Goal: Task Accomplishment & Management: Manage account settings

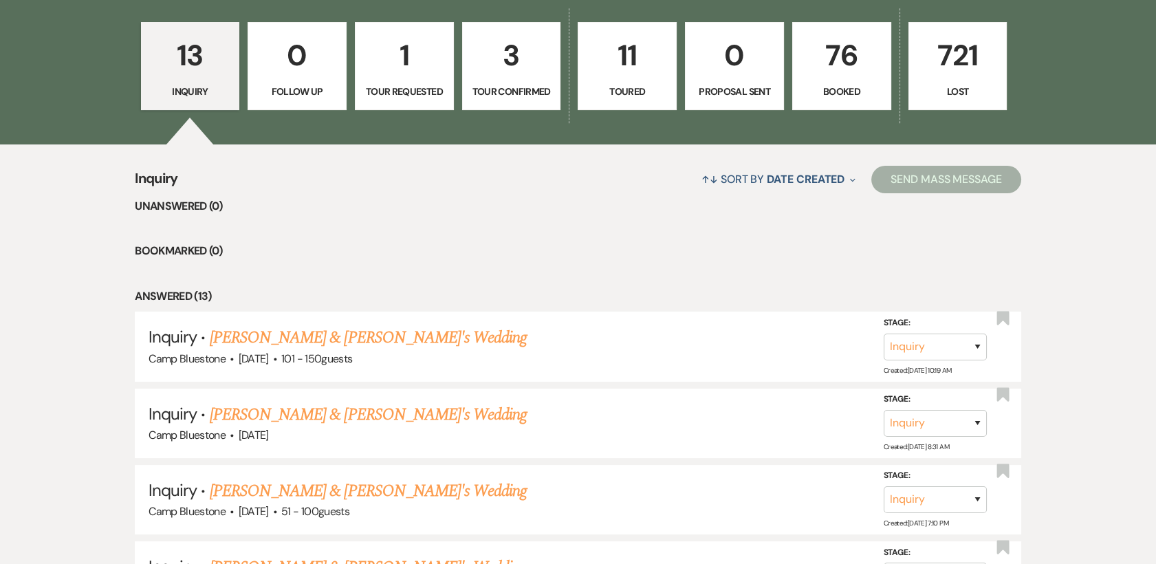
scroll to position [396, 0]
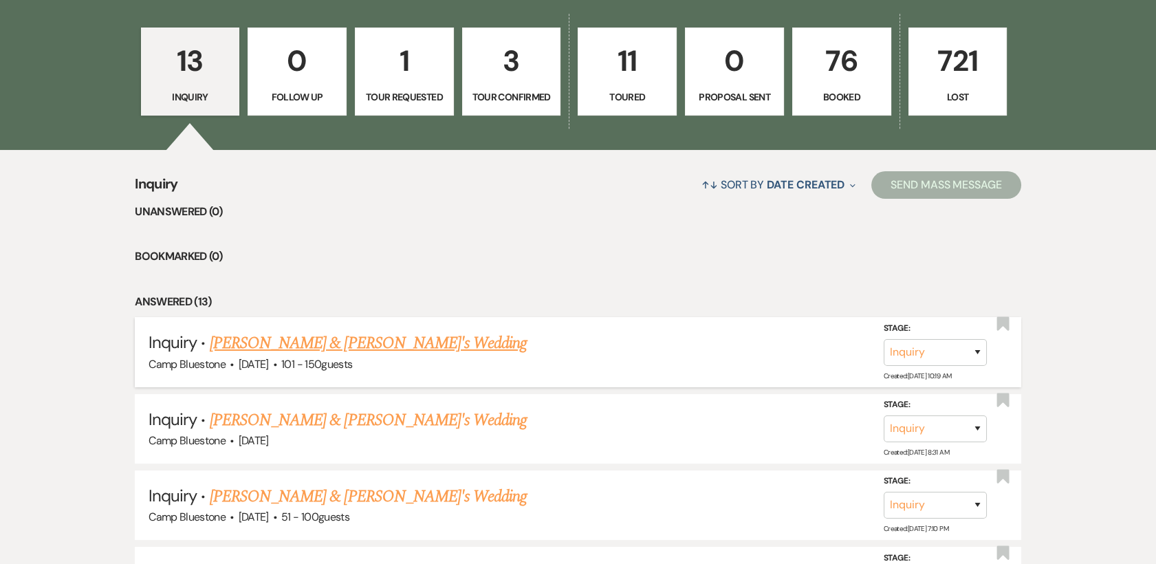
click at [307, 382] on li "Inquiry · [PERSON_NAME] & [PERSON_NAME]'s Wedding Camp Bluestone · [DATE] · 101…" at bounding box center [578, 351] width 886 height 69
click at [846, 63] on p "76" at bounding box center [841, 61] width 81 height 46
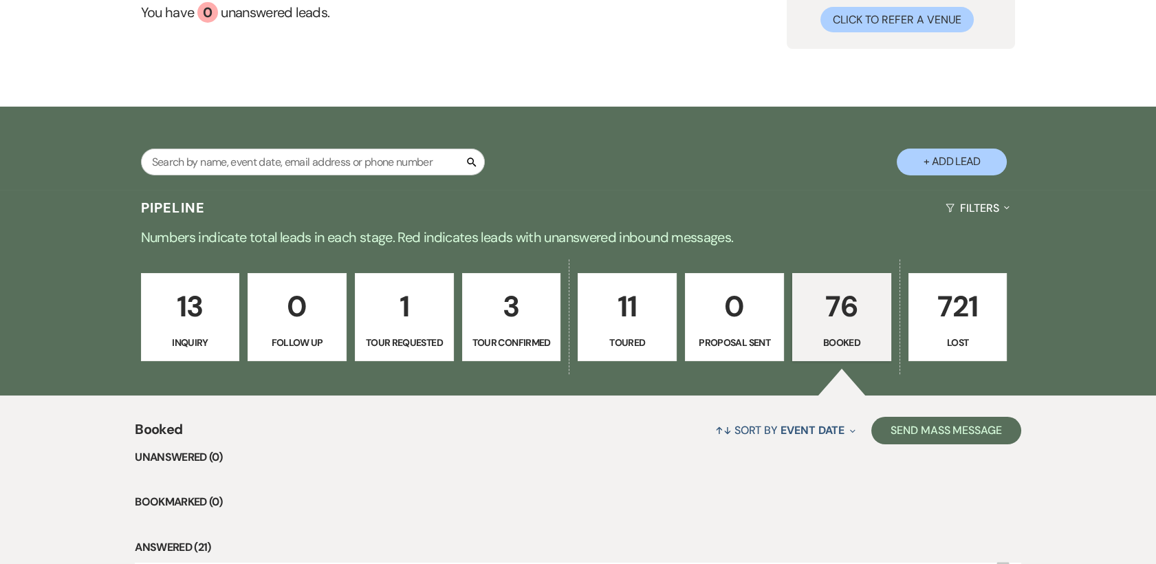
scroll to position [396, 0]
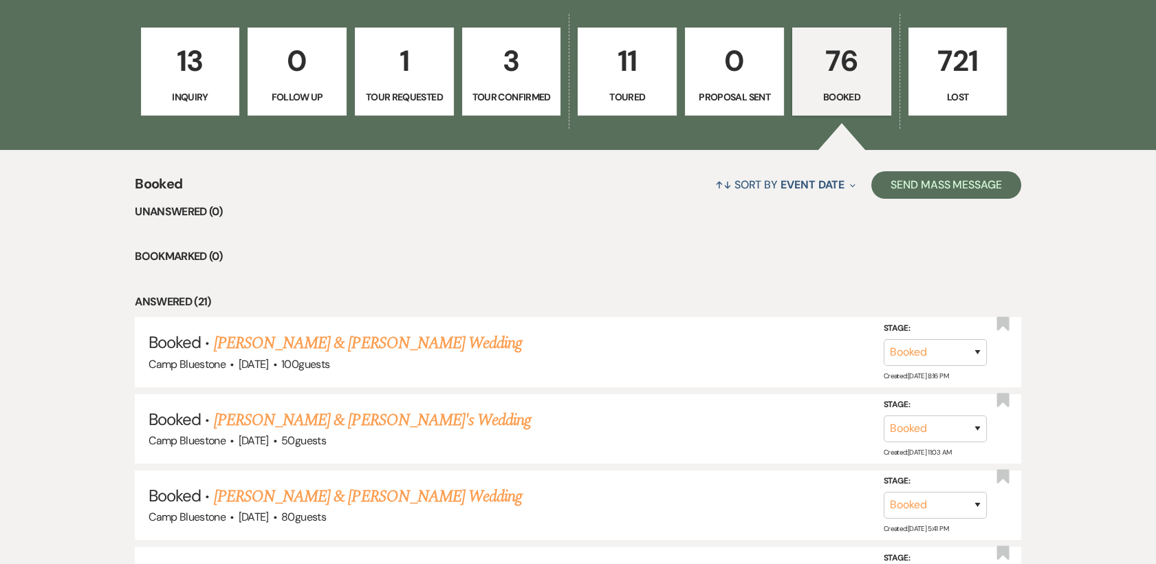
click at [855, 56] on p "76" at bounding box center [841, 61] width 81 height 46
click at [846, 66] on p "76" at bounding box center [841, 61] width 81 height 46
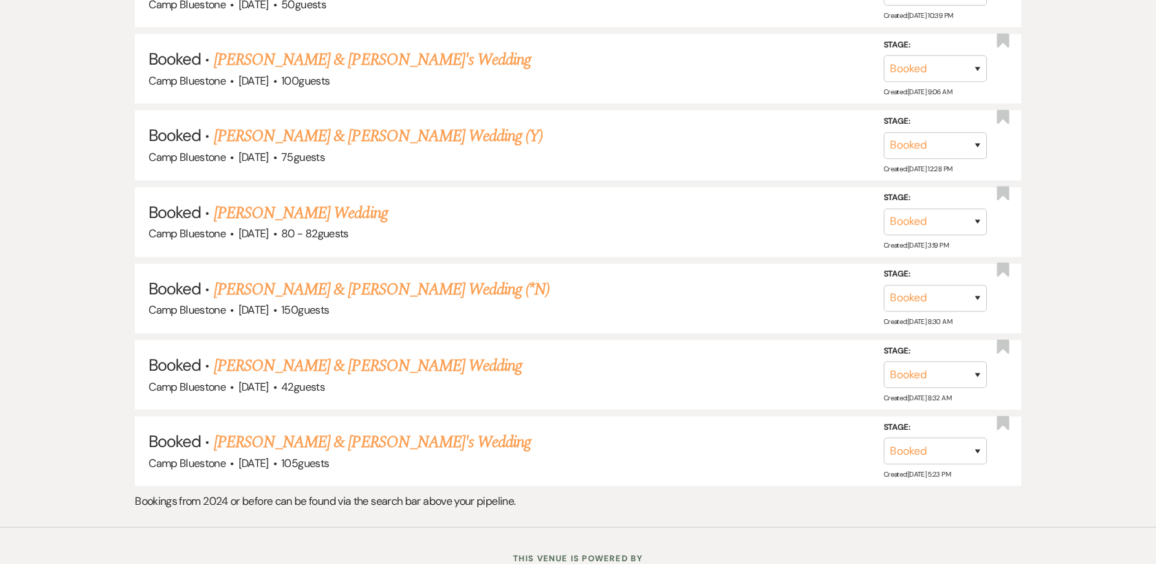
scroll to position [3927, 0]
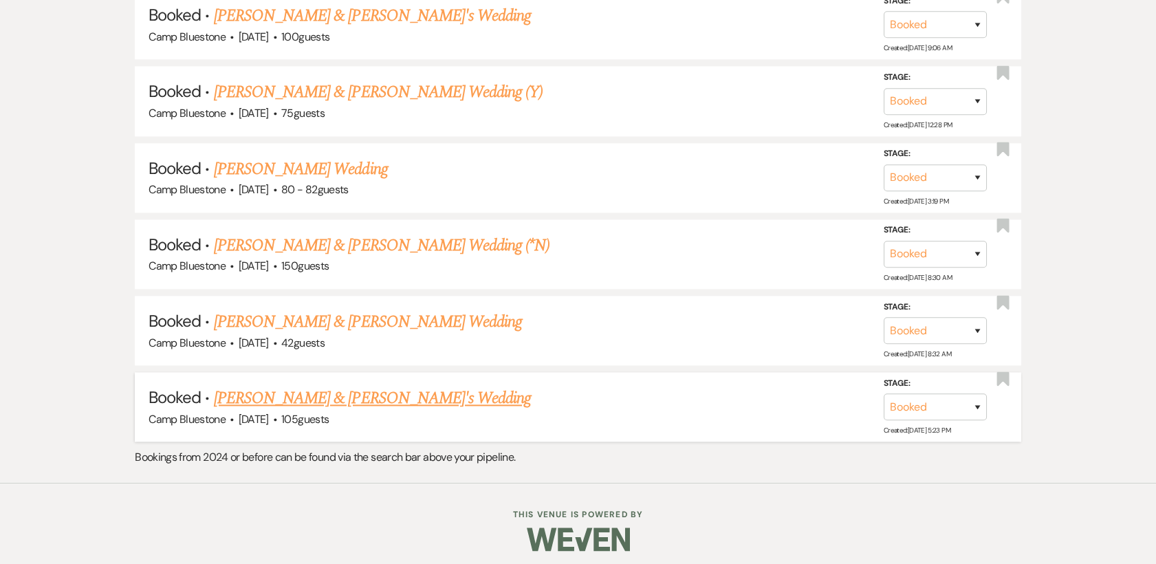
click at [329, 390] on link "[PERSON_NAME] & [PERSON_NAME]'s Wedding" at bounding box center [373, 398] width 318 height 25
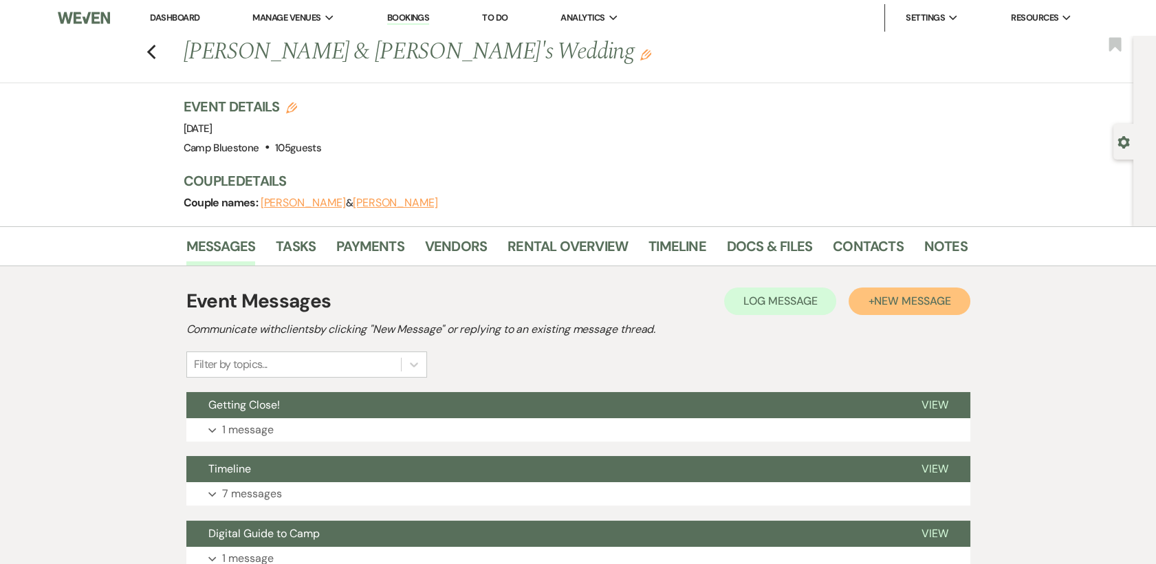
click at [866, 297] on button "+ New Message" at bounding box center [908, 301] width 121 height 28
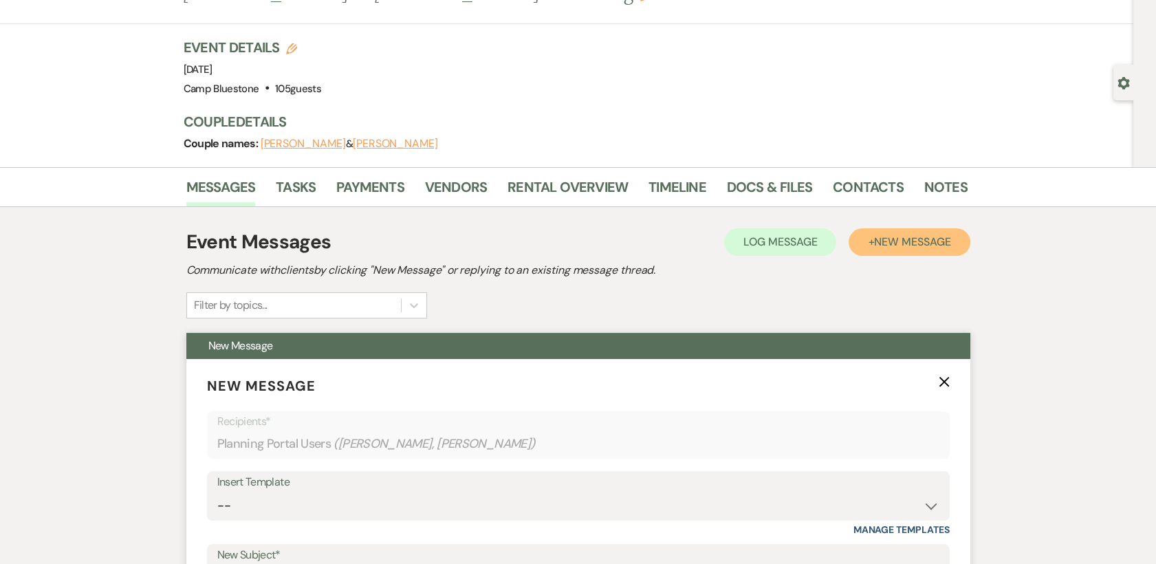
scroll to position [229, 0]
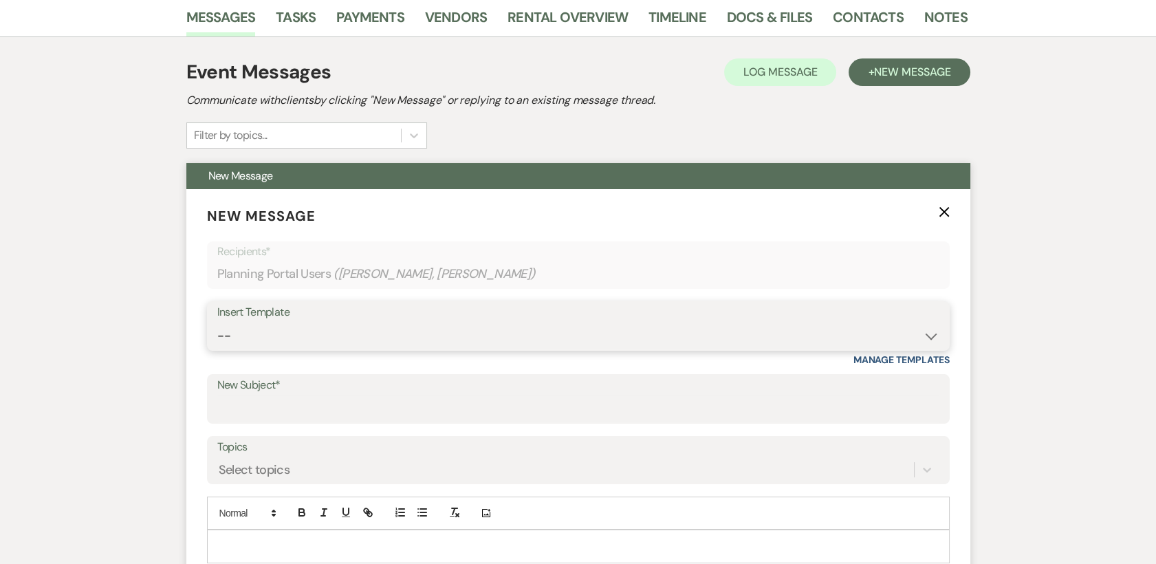
click at [630, 323] on select "-- Weven Planning Portal Introduction (Booked Events) Tour Request Response Con…" at bounding box center [578, 335] width 722 height 27
select select "532"
click at [217, 322] on select "-- Weven Planning Portal Introduction (Booked Events) Tour Request Response Con…" at bounding box center [578, 335] width 722 height 27
type input "Review"
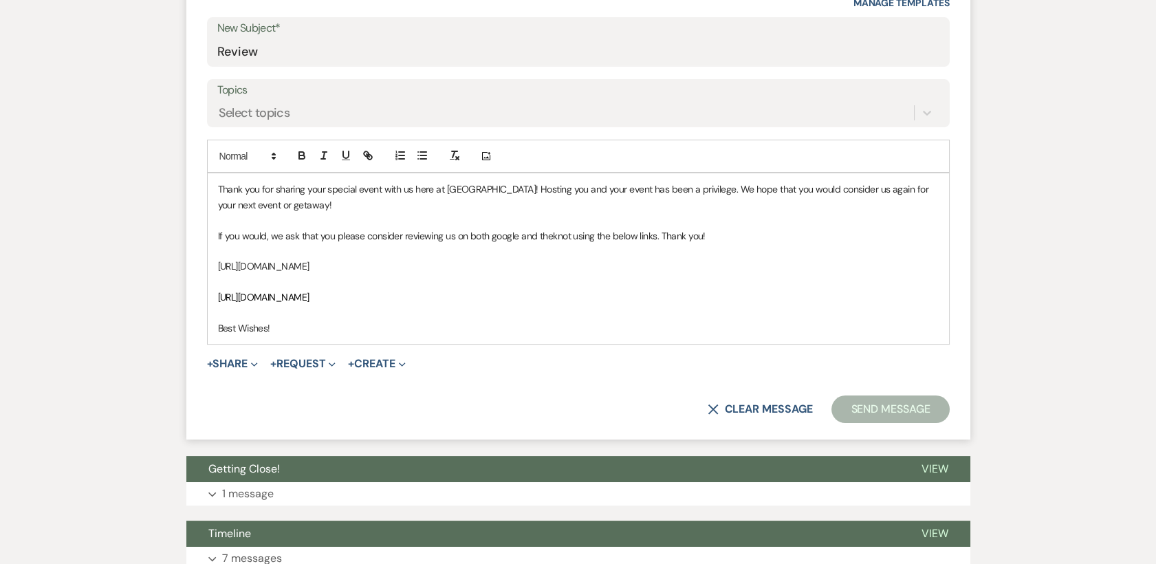
scroll to position [611, 0]
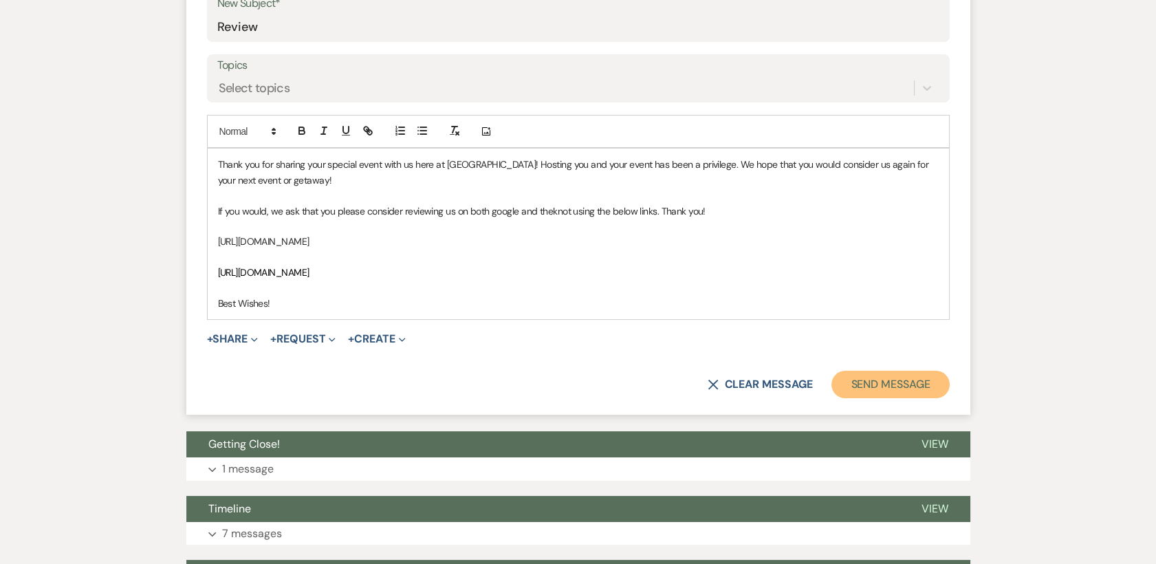
click at [881, 384] on button "Send Message" at bounding box center [890, 385] width 118 height 28
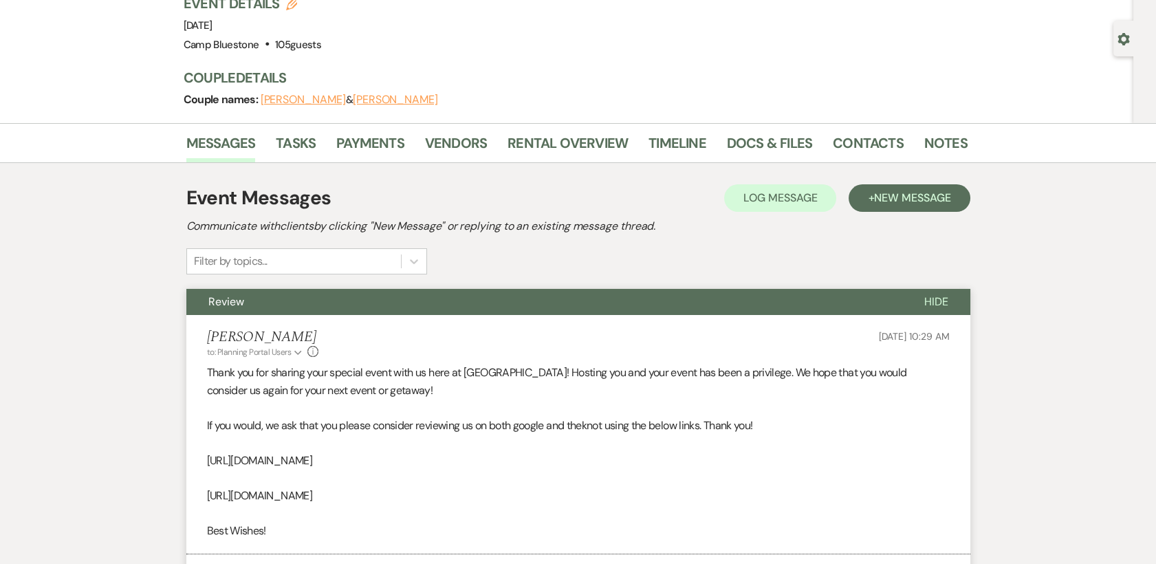
scroll to position [0, 0]
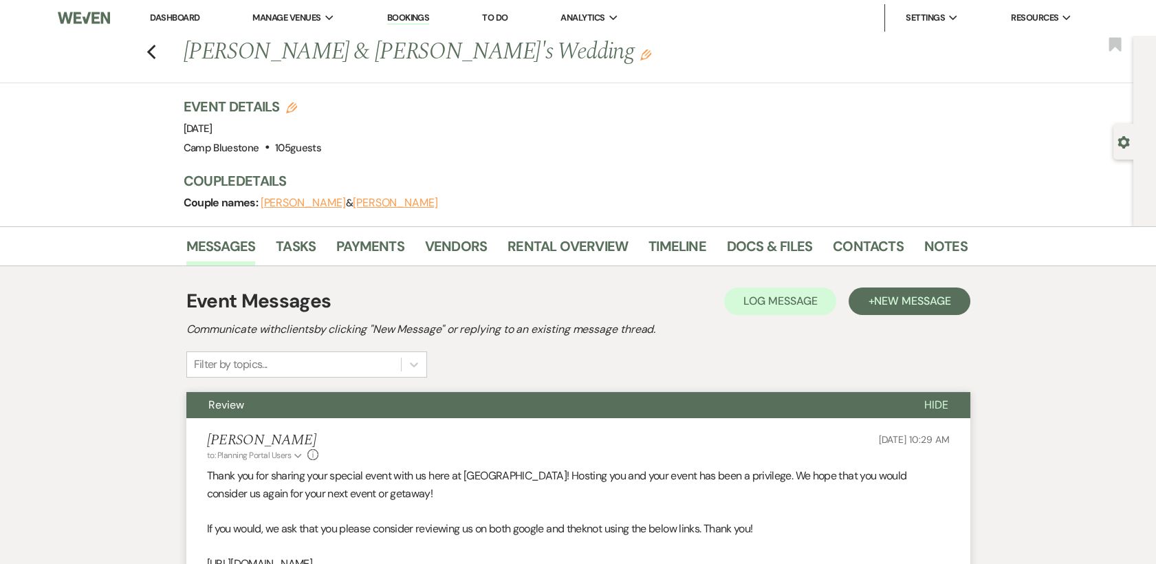
click at [172, 20] on link "Dashboard" at bounding box center [175, 18] width 50 height 12
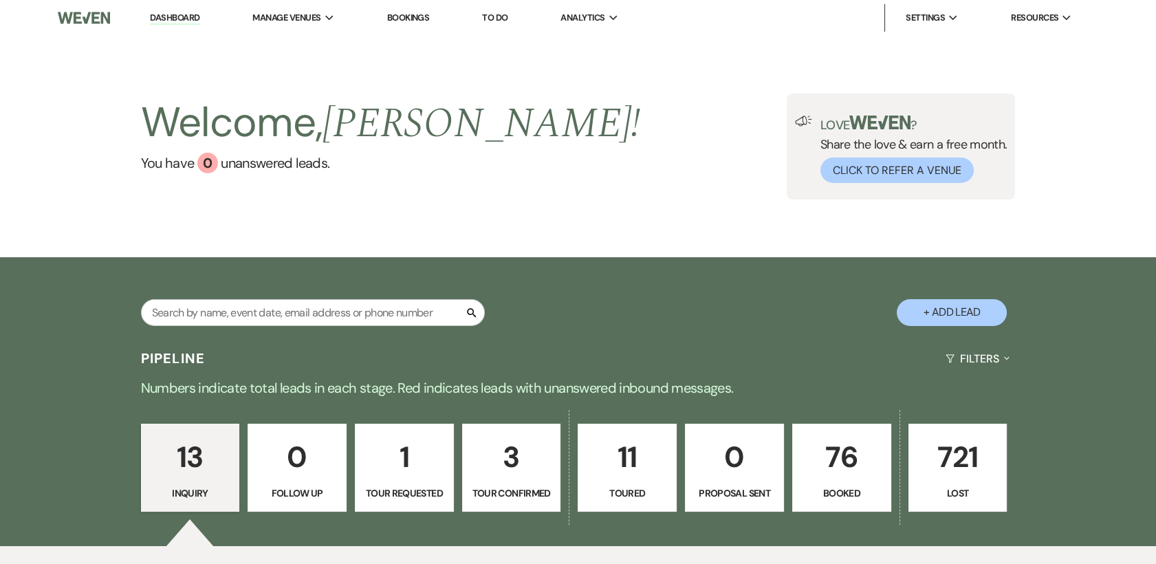
click at [606, 116] on div "Welcome, Kelly ! You have 0 unanswered lead s . Love ? Share the love & earn a …" at bounding box center [578, 147] width 990 height 106
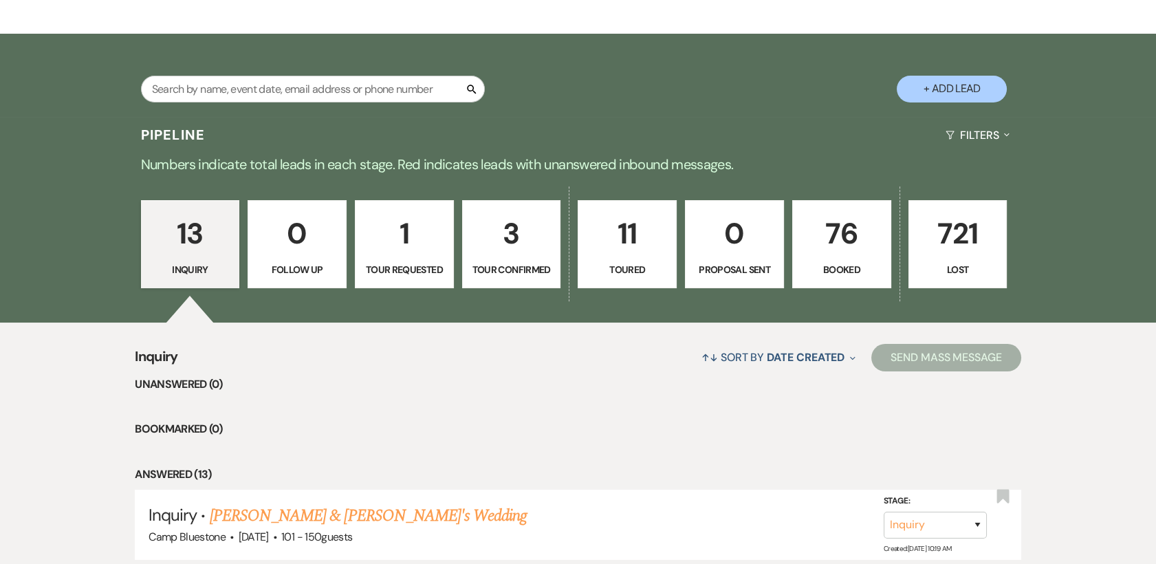
scroll to position [229, 0]
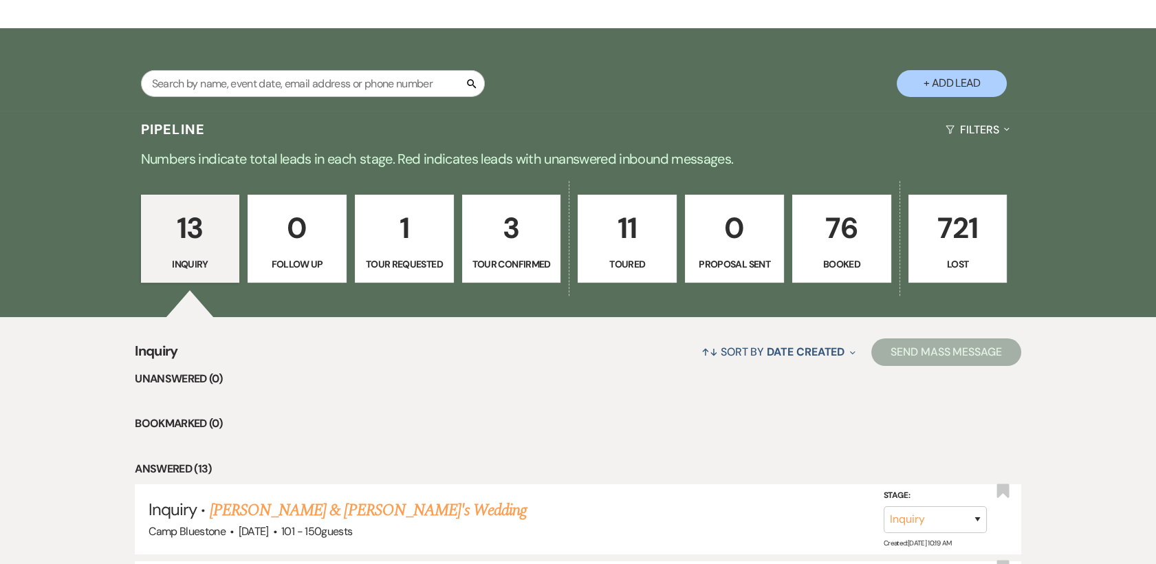
click at [849, 243] on p "76" at bounding box center [841, 228] width 81 height 46
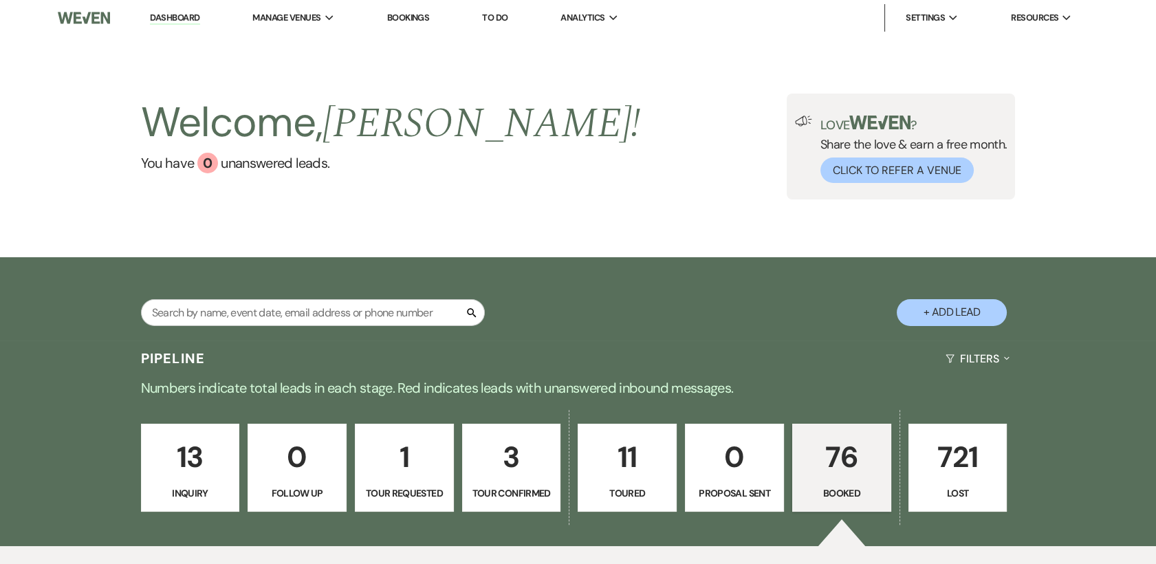
click at [575, 124] on div "Welcome, Kelly ! You have 0 unanswered lead s . Love ? Share the love & earn a …" at bounding box center [578, 147] width 990 height 106
click at [168, 12] on link "Dashboard" at bounding box center [175, 18] width 50 height 13
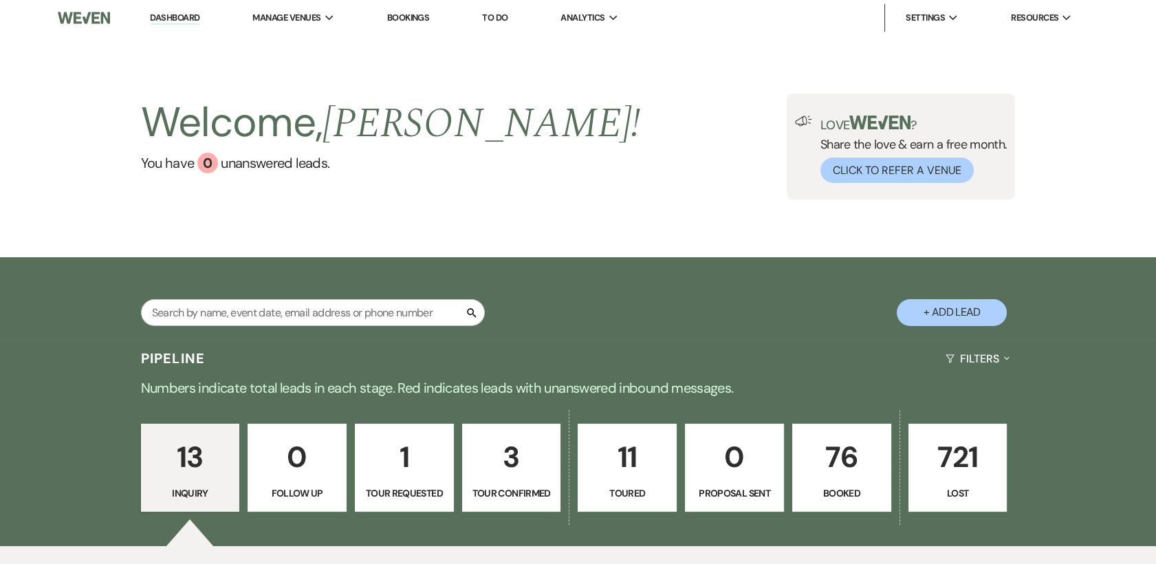
click at [622, 148] on div "Welcome, Kelly ! You have 0 unanswered lead s . Love ? Share the love & earn a …" at bounding box center [578, 147] width 990 height 106
click at [614, 156] on div "Welcome, Kelly ! You have 0 unanswered lead s . Love ? Share the love & earn a …" at bounding box center [578, 147] width 990 height 106
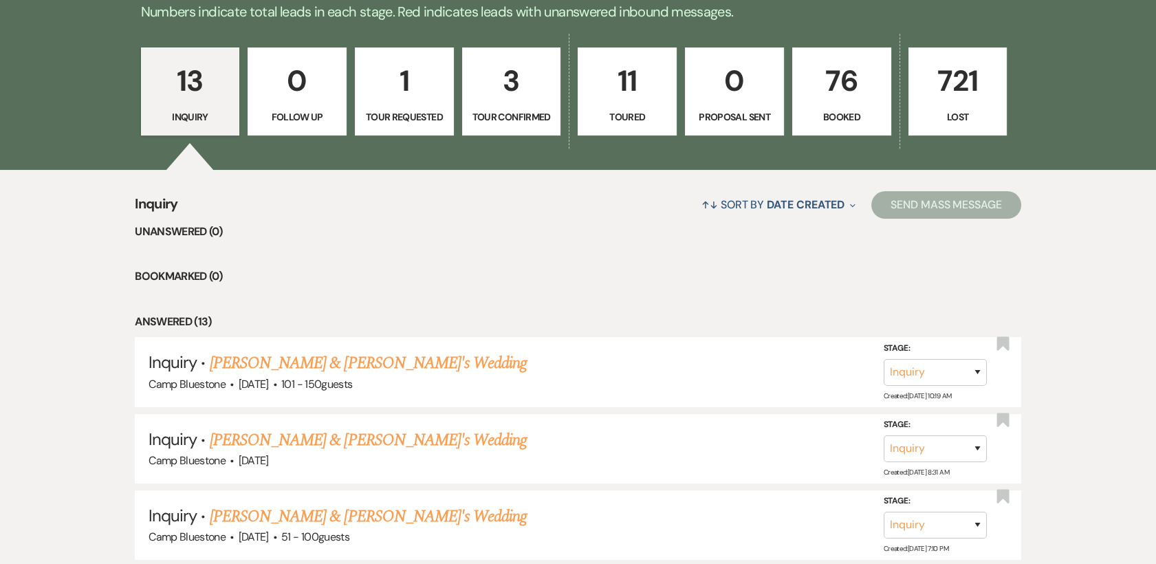
scroll to position [382, 0]
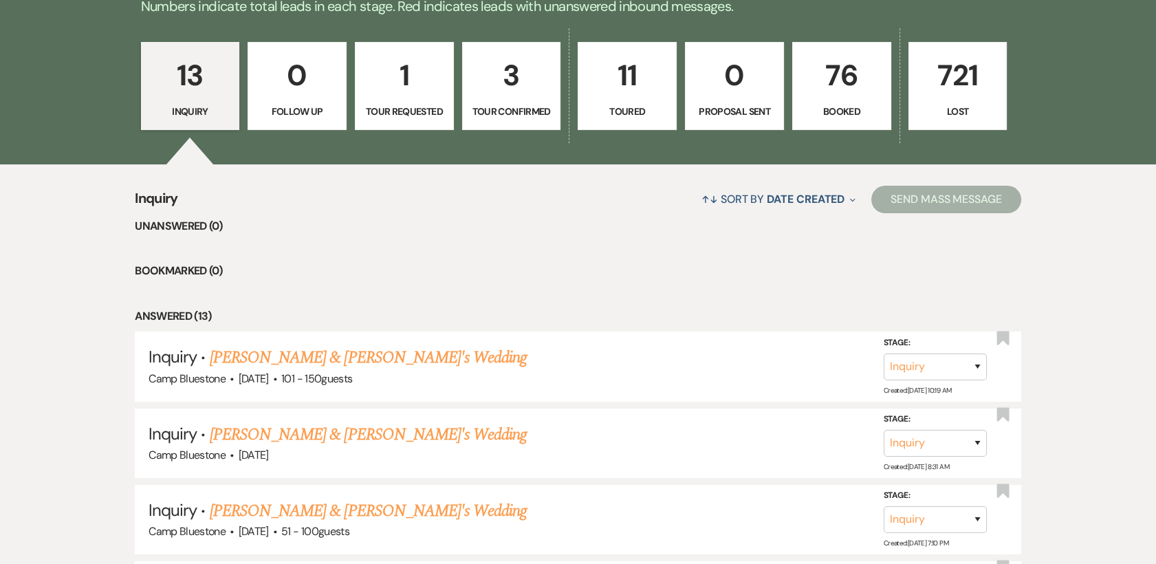
click at [842, 91] on p "76" at bounding box center [841, 75] width 81 height 46
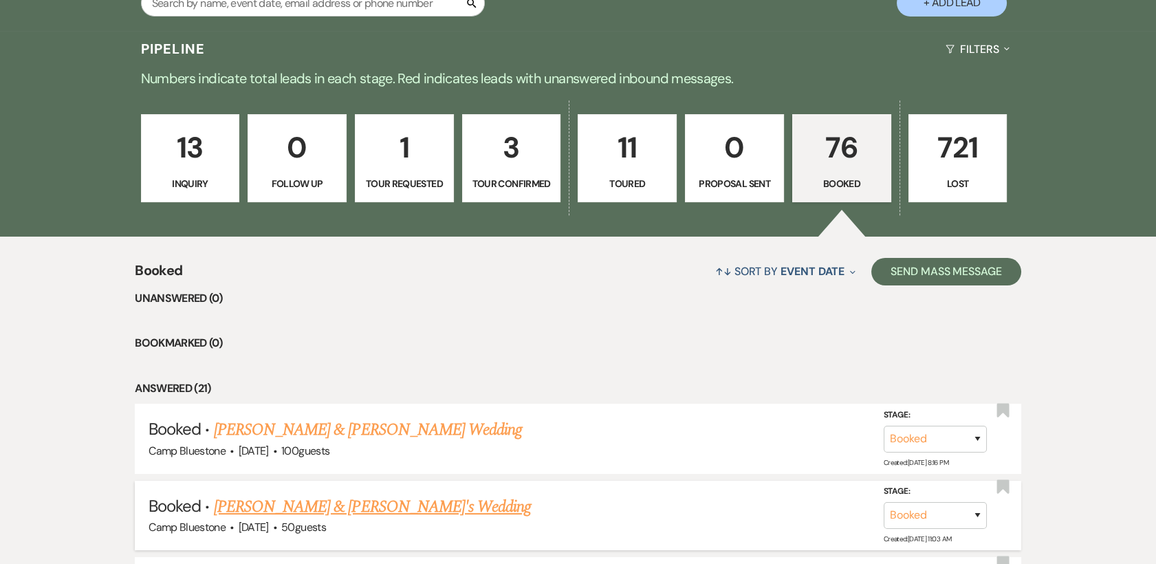
scroll to position [458, 0]
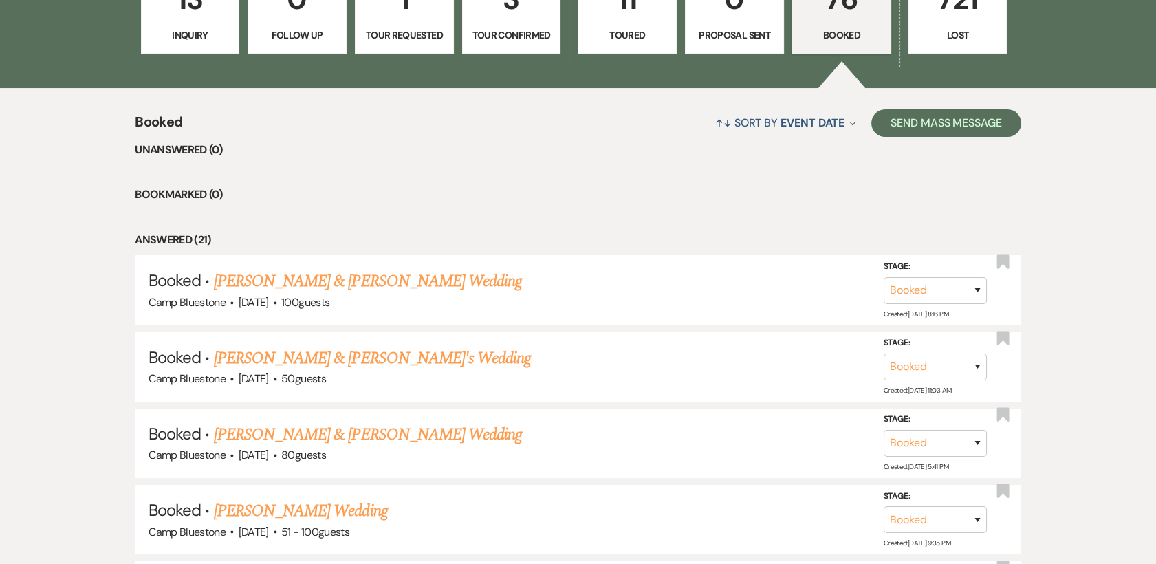
click at [382, 143] on li "Unanswered (0)" at bounding box center [578, 150] width 886 height 18
click at [445, 278] on link "Michael Hutt & Marni Quevedo's Wedding" at bounding box center [368, 281] width 308 height 25
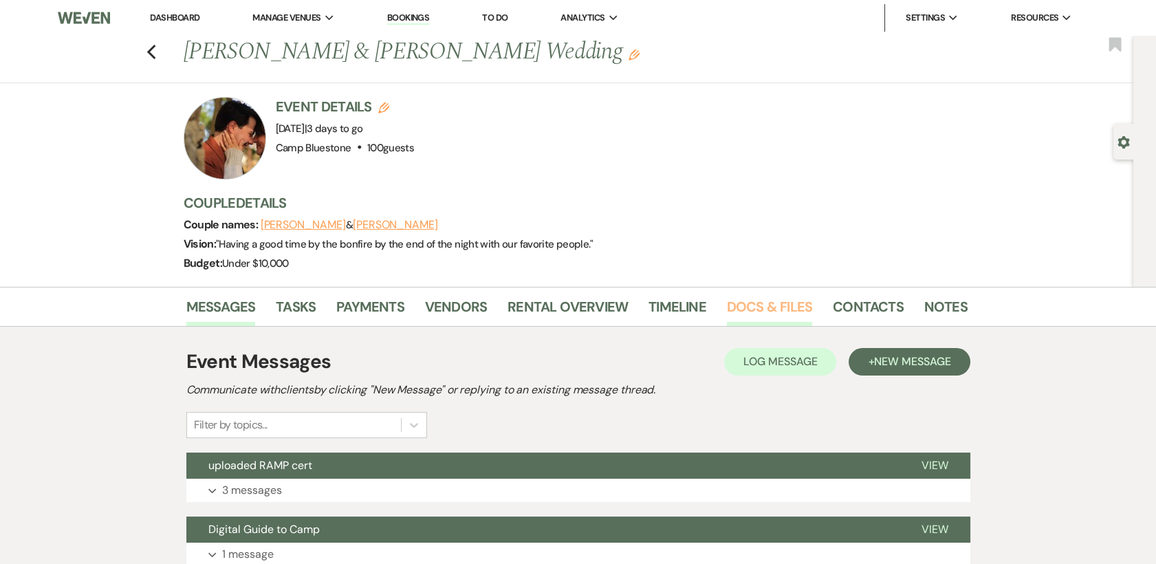
click at [735, 301] on link "Docs & Files" at bounding box center [769, 311] width 85 height 30
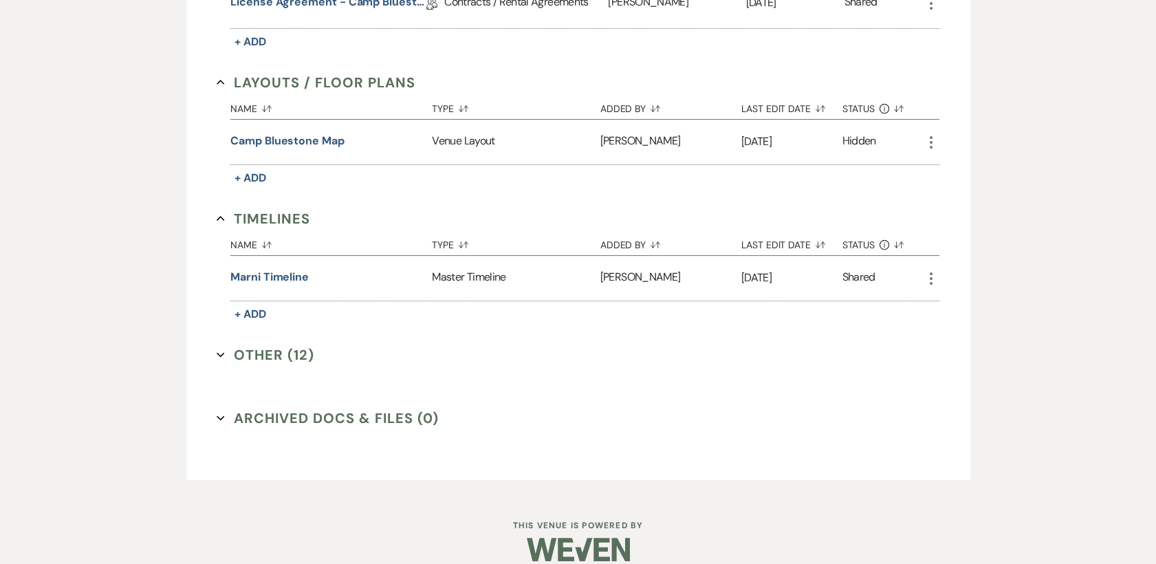
scroll to position [729, 0]
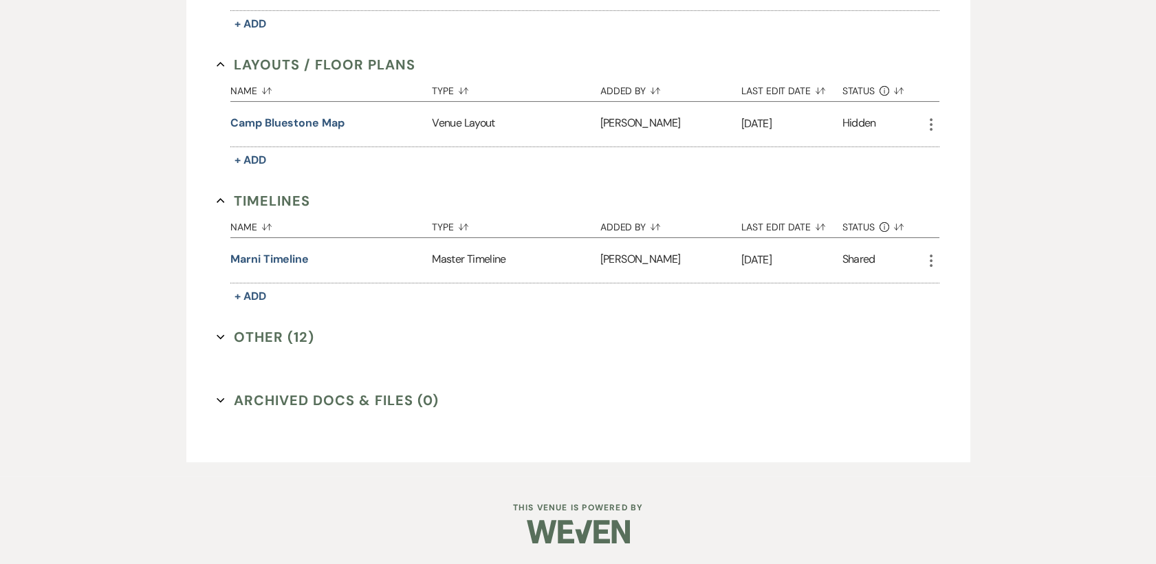
drag, startPoint x: 267, startPoint y: 335, endPoint x: 279, endPoint y: 328, distance: 13.6
click at [267, 336] on button "Other (12) Expand" at bounding box center [266, 337] width 98 height 21
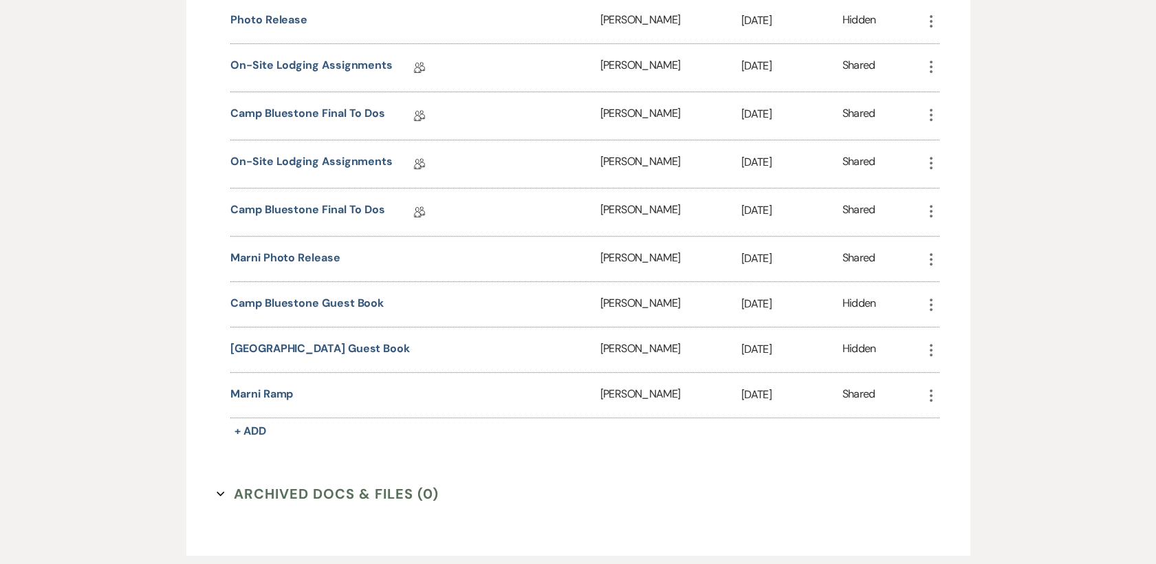
scroll to position [1264, 0]
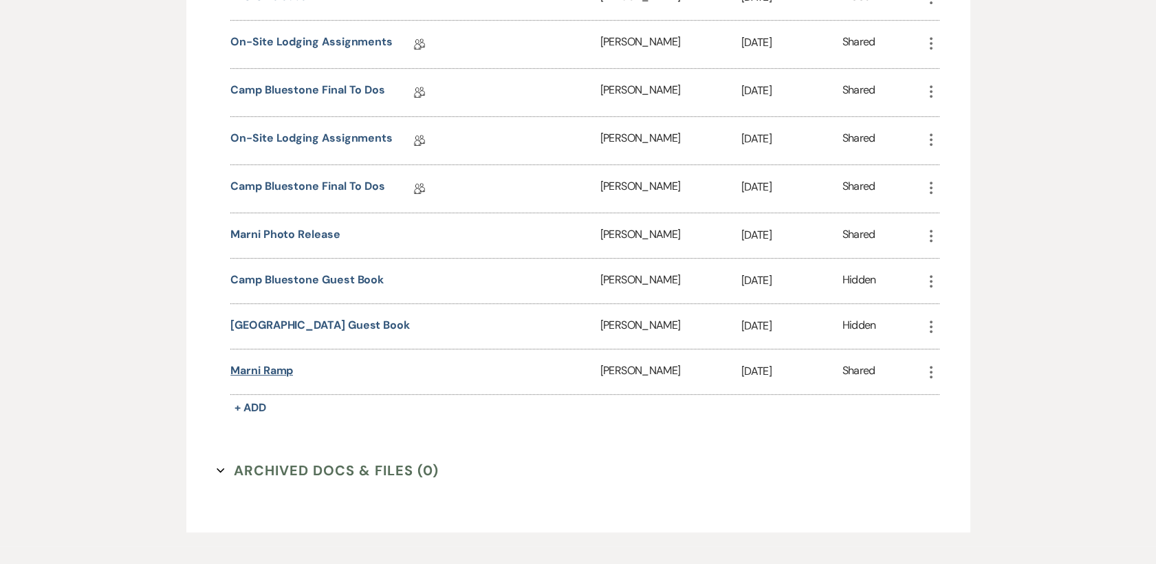
click at [274, 370] on button "marni ramp" at bounding box center [261, 370] width 63 height 17
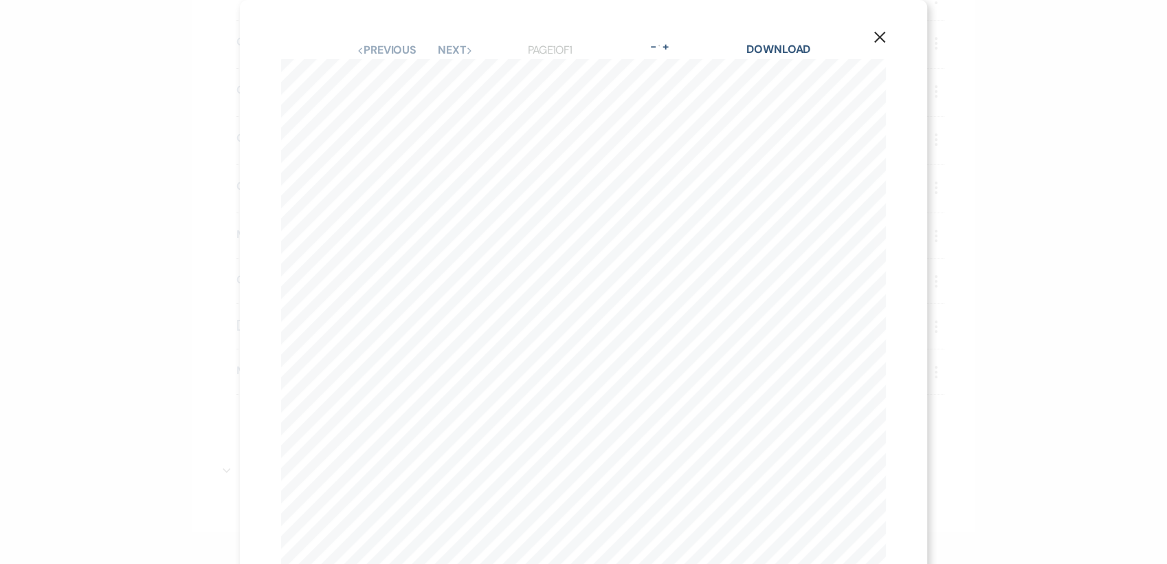
click at [875, 39] on use "button" at bounding box center [880, 37] width 11 height 11
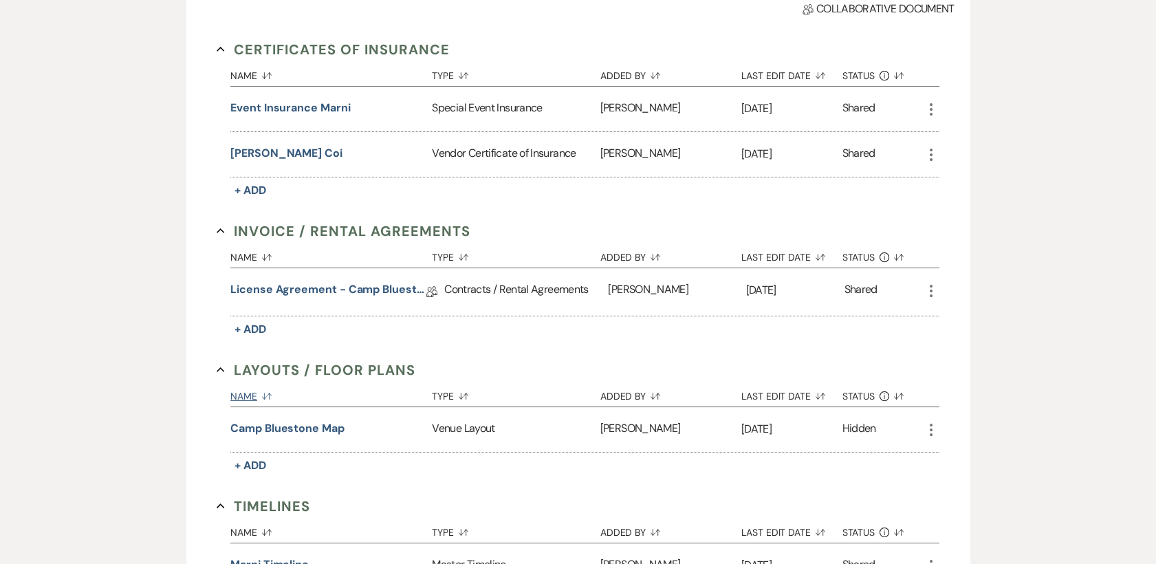
scroll to position [0, 0]
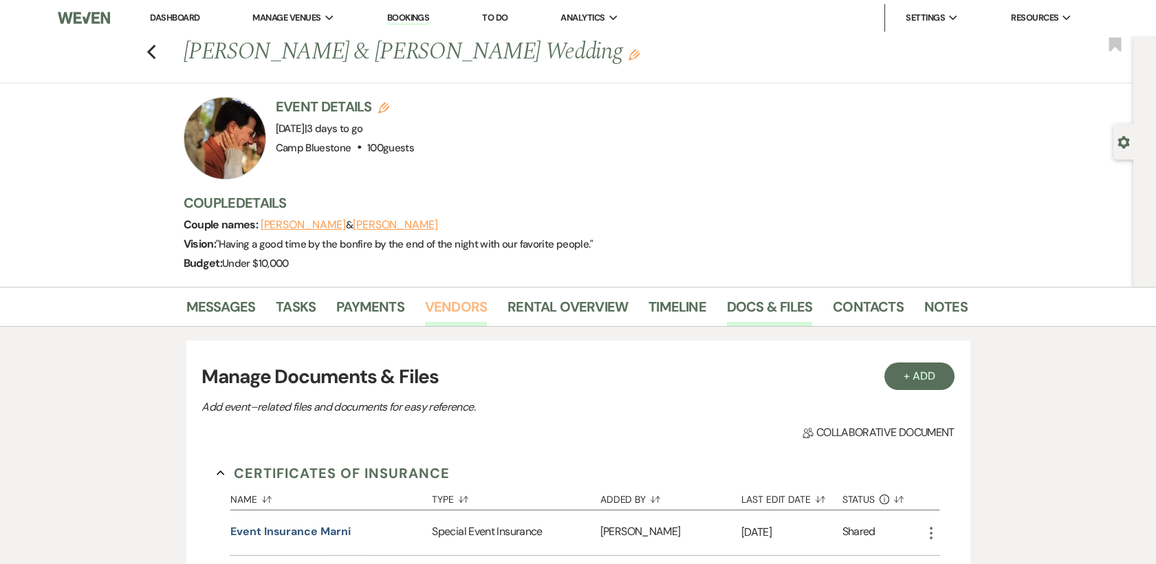
click at [445, 305] on link "Vendors" at bounding box center [456, 311] width 62 height 30
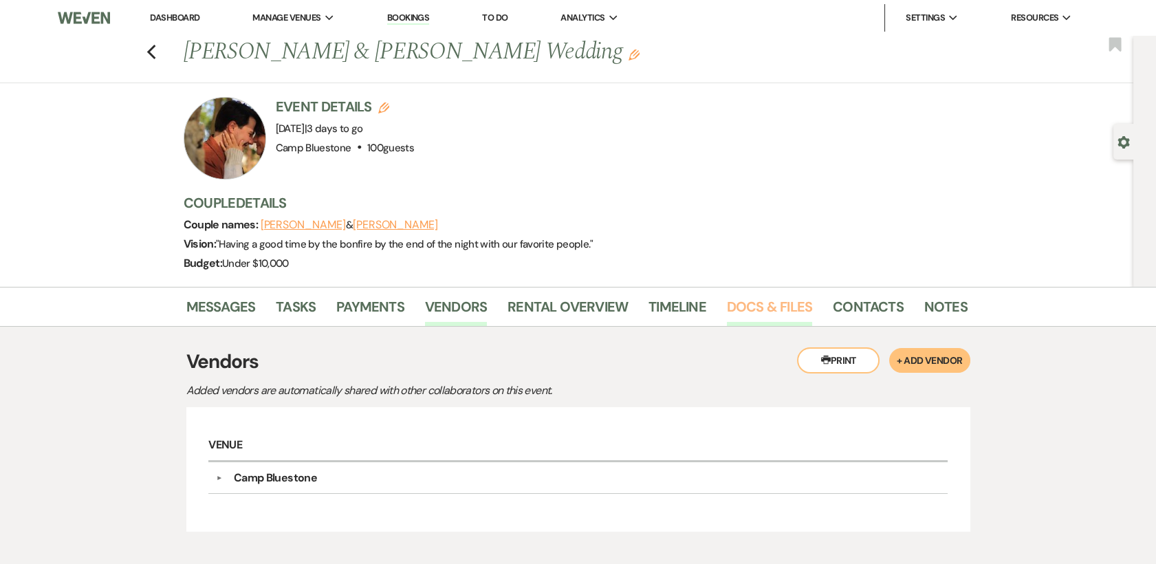
click at [771, 311] on link "Docs & Files" at bounding box center [769, 311] width 85 height 30
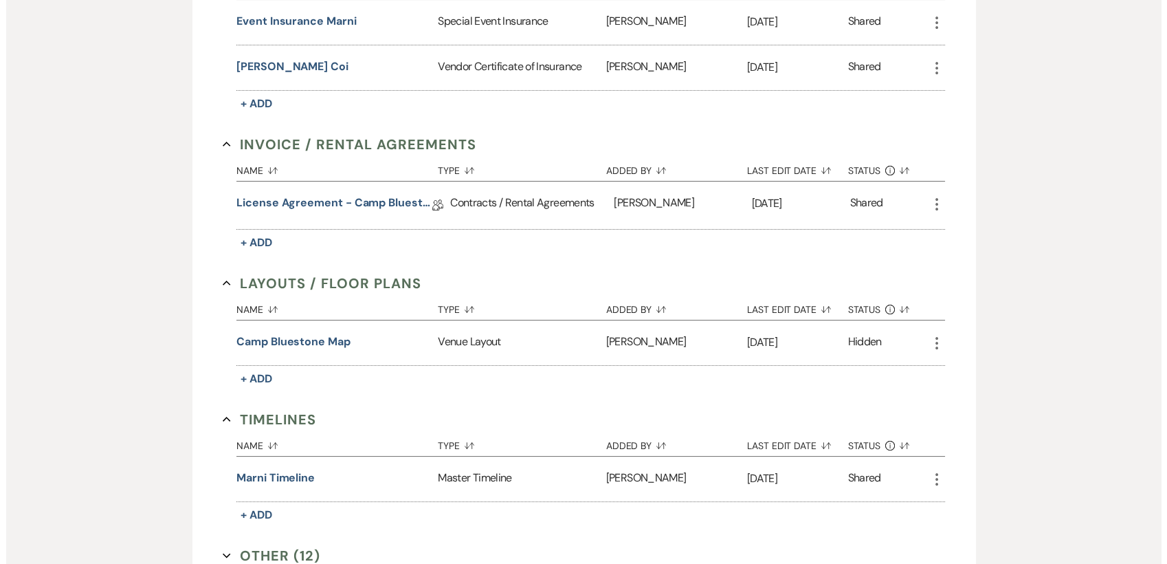
scroll to position [41, 0]
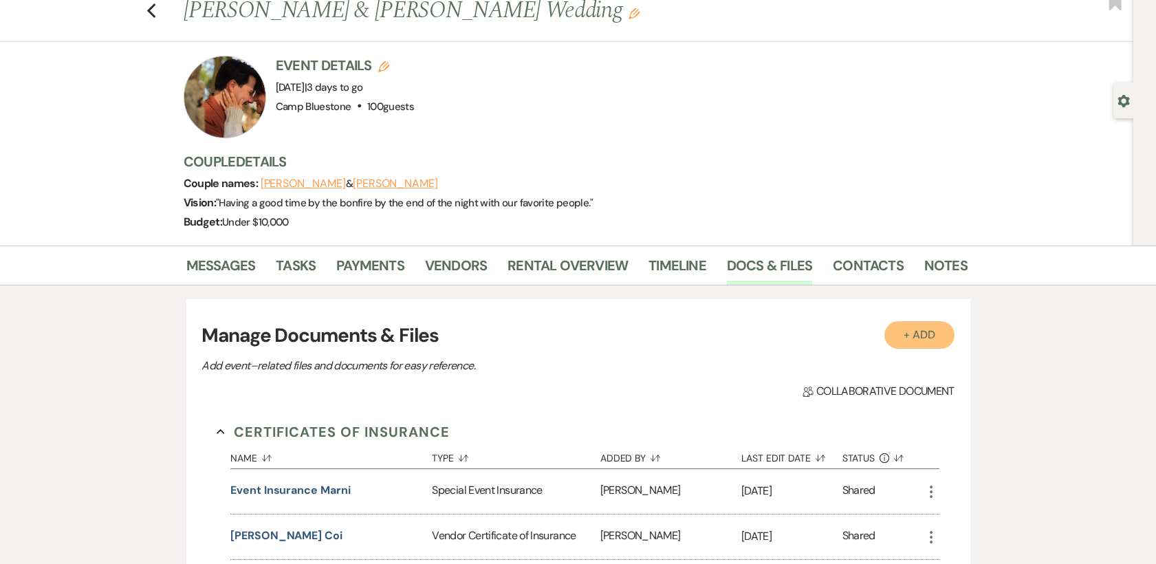
click at [928, 338] on button "+ Add" at bounding box center [919, 335] width 70 height 28
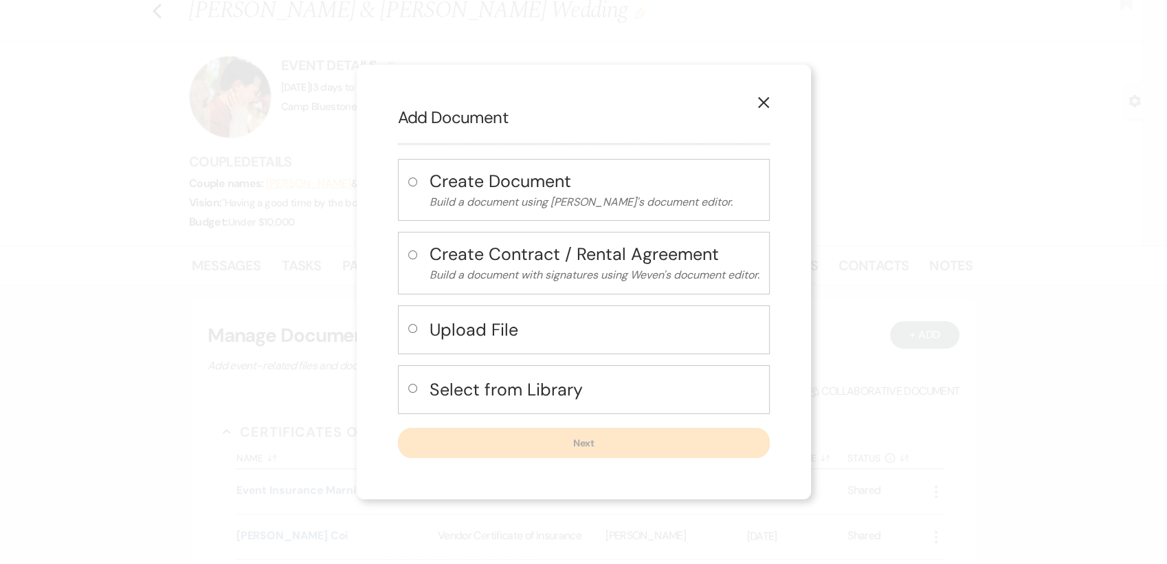
click at [518, 323] on h4 "Upload File" at bounding box center [595, 330] width 330 height 24
radio input "true"
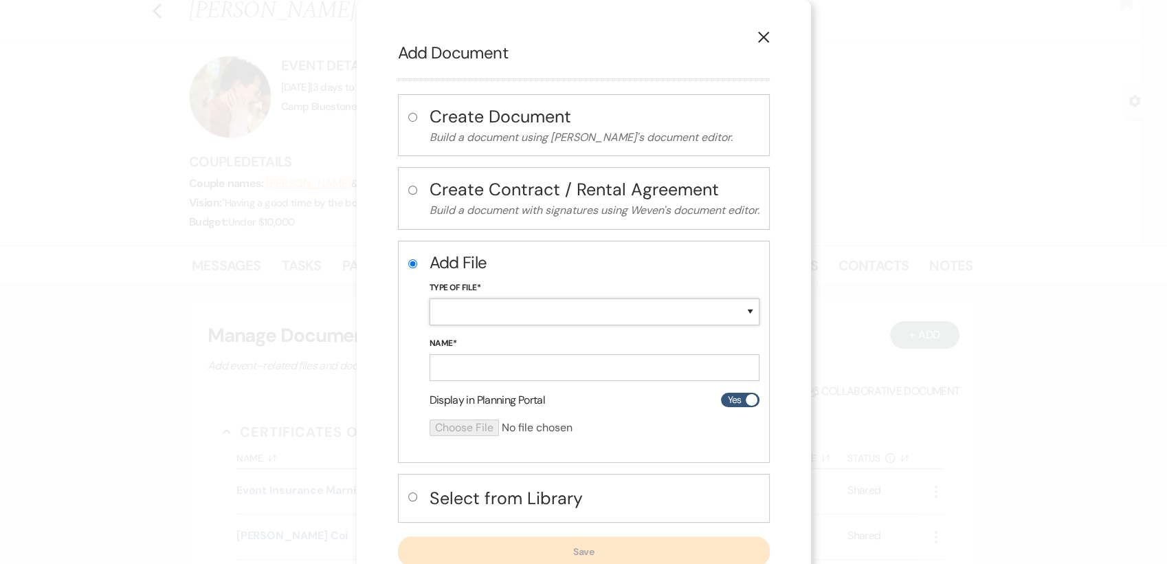
click at [681, 305] on select "Special Event Insurance Vendor Certificate of Insurance Contracts / Rental Agre…" at bounding box center [595, 311] width 330 height 27
select select "18"
click at [430, 298] on select "Special Event Insurance Vendor Certificate of Insurance Contracts / Rental Agre…" at bounding box center [595, 311] width 330 height 27
click at [520, 365] on input "Name*" at bounding box center [595, 367] width 330 height 27
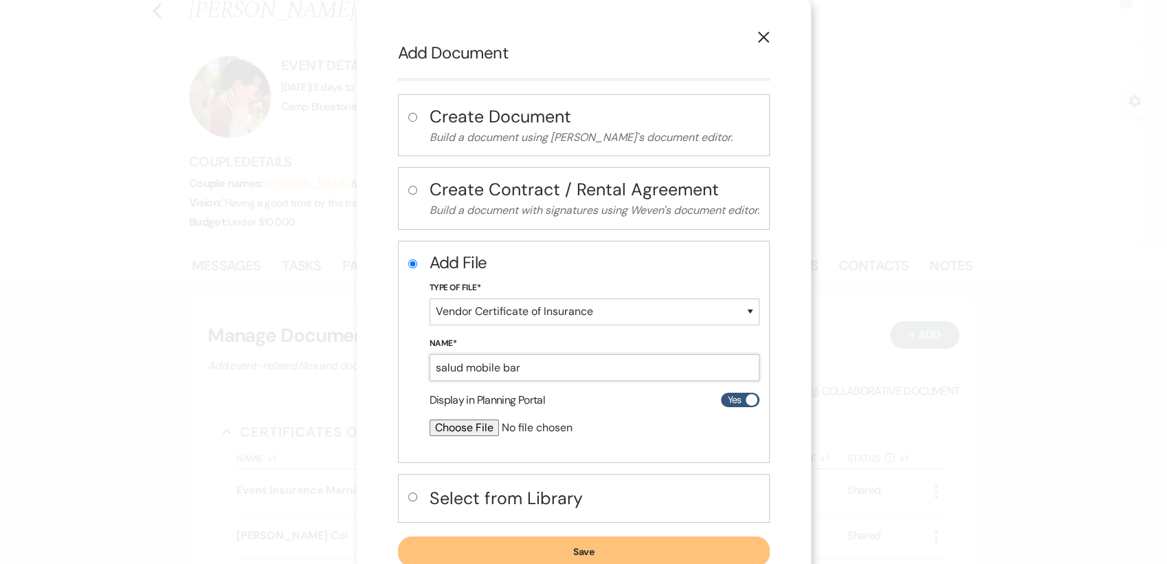
type input "salud mobile bar"
click at [435, 424] on input "file" at bounding box center [558, 427] width 257 height 17
type input "C:\fakepath\salud COI marni.pdf"
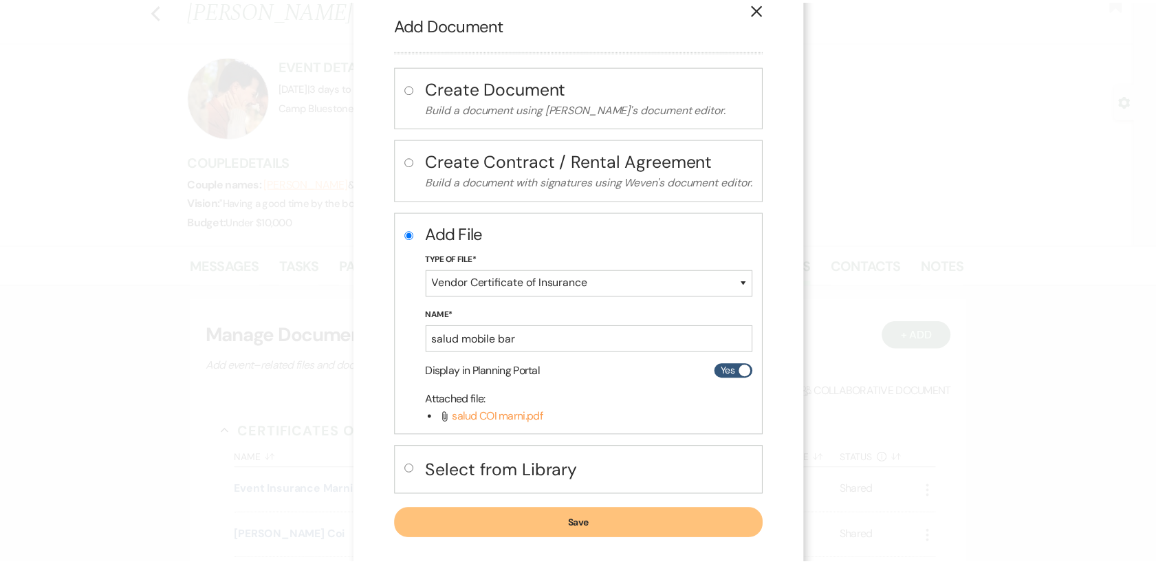
scroll to position [44, 0]
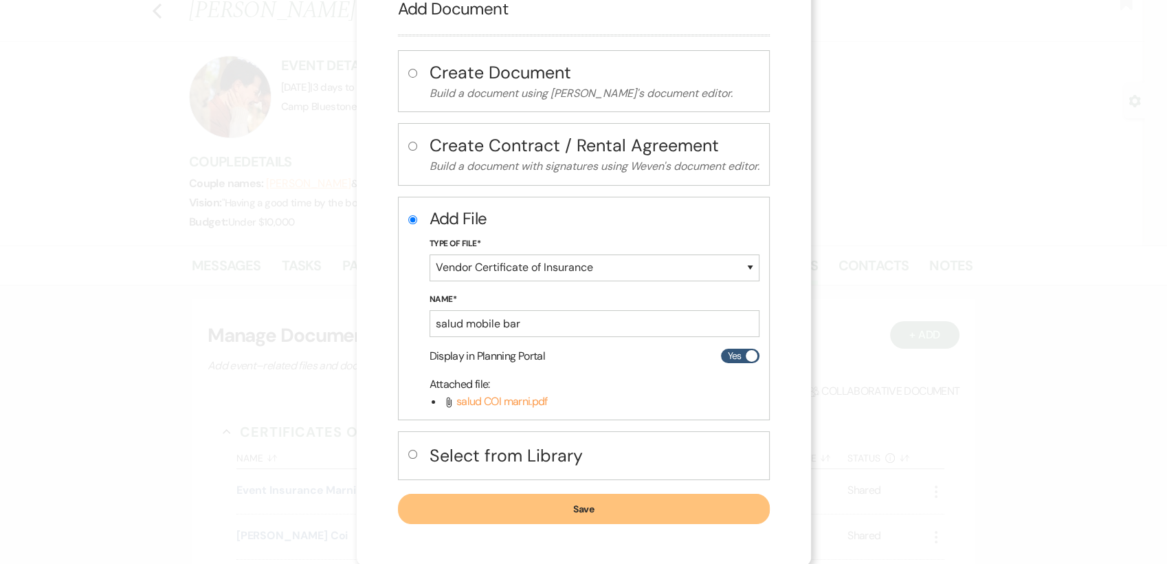
click at [557, 503] on button "Save" at bounding box center [584, 509] width 372 height 30
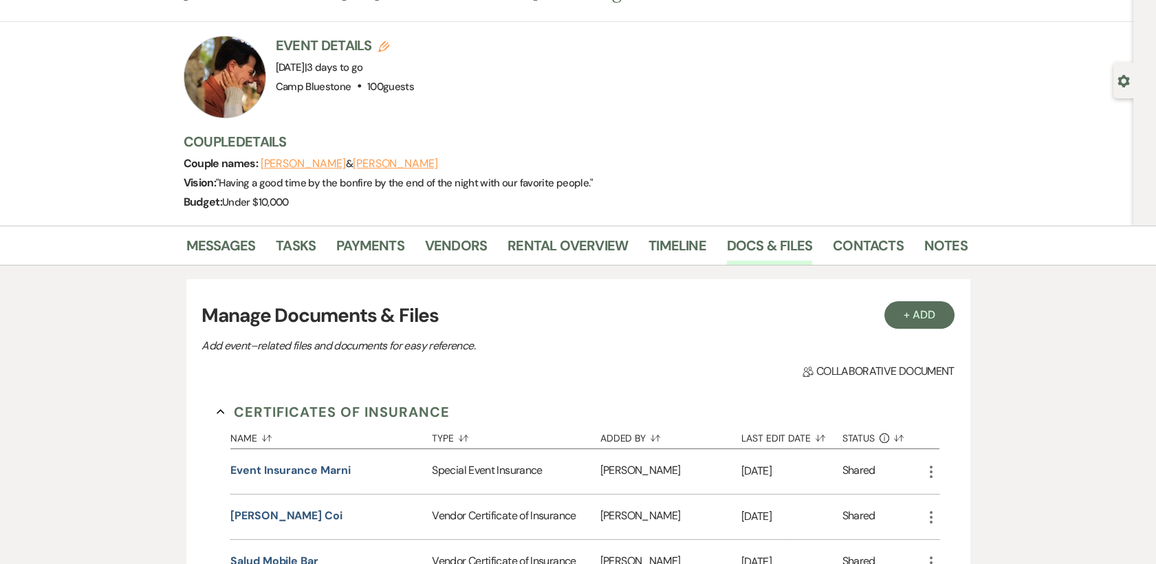
scroll to position [0, 0]
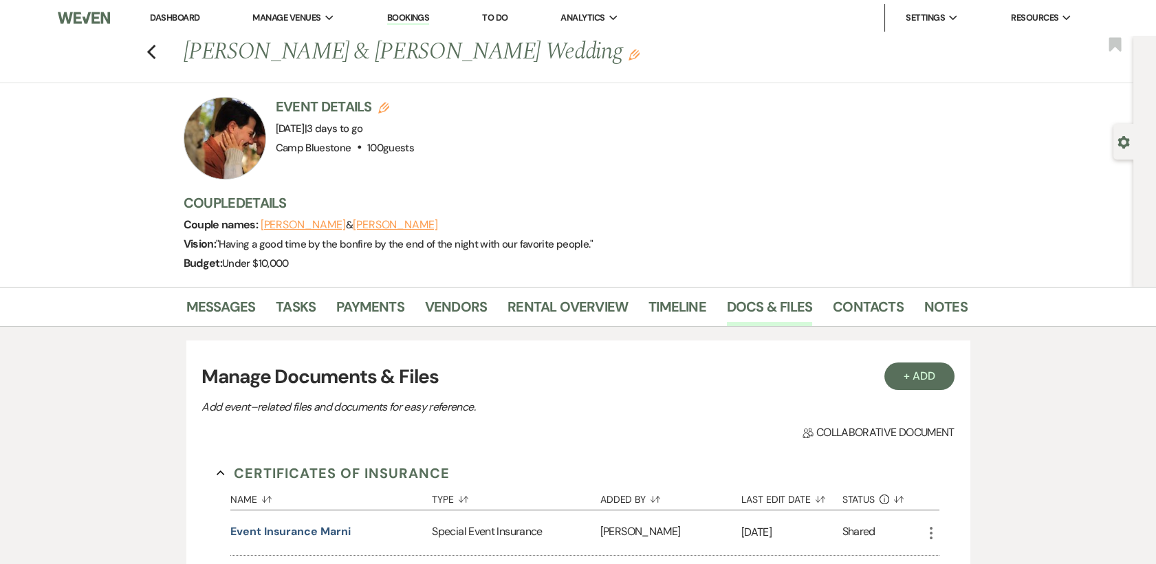
click at [167, 21] on link "Dashboard" at bounding box center [175, 18] width 50 height 12
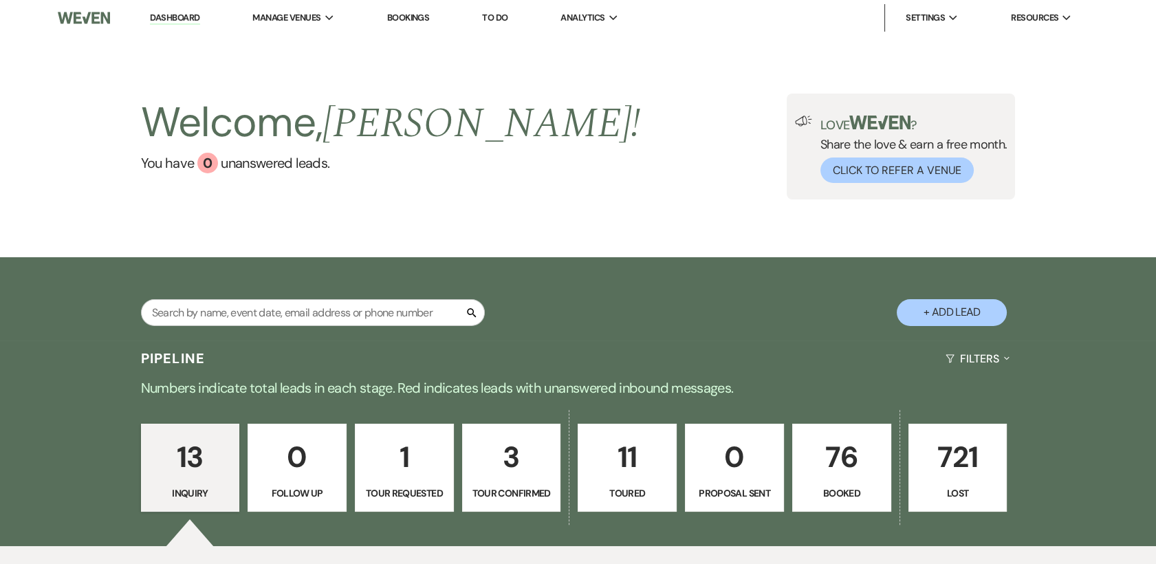
click at [820, 454] on p "76" at bounding box center [841, 457] width 81 height 46
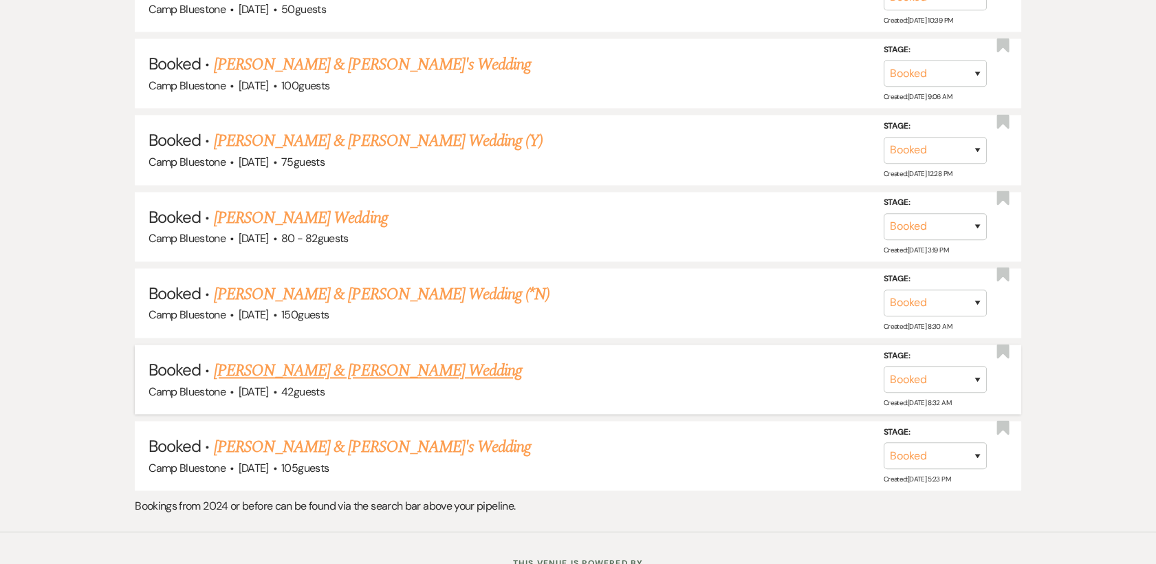
scroll to position [3927, 0]
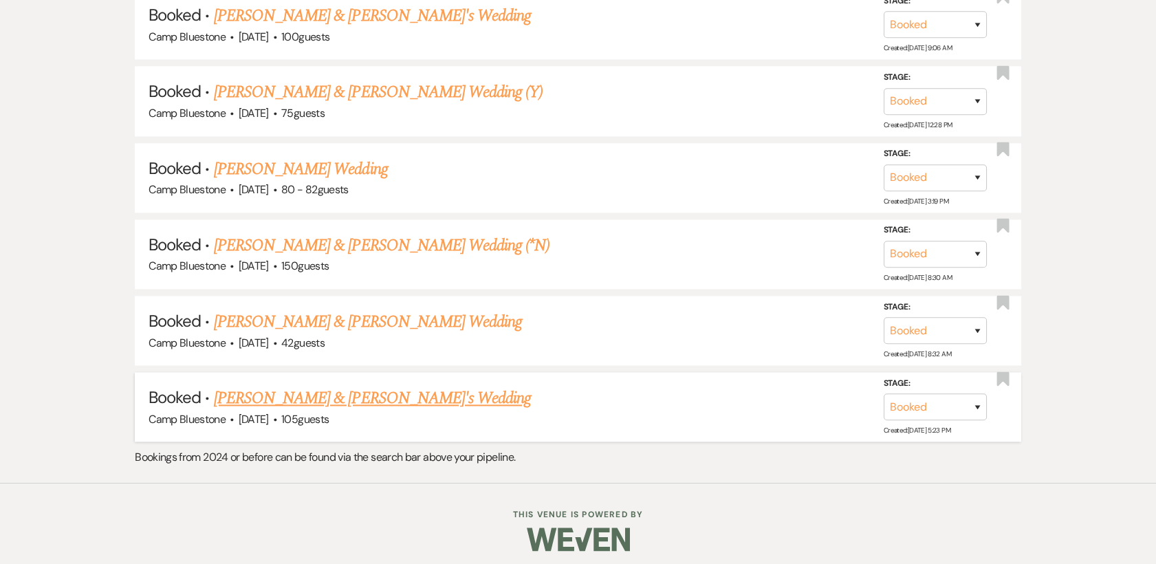
click at [308, 388] on link "[PERSON_NAME] & [PERSON_NAME]'s Wedding" at bounding box center [373, 398] width 318 height 25
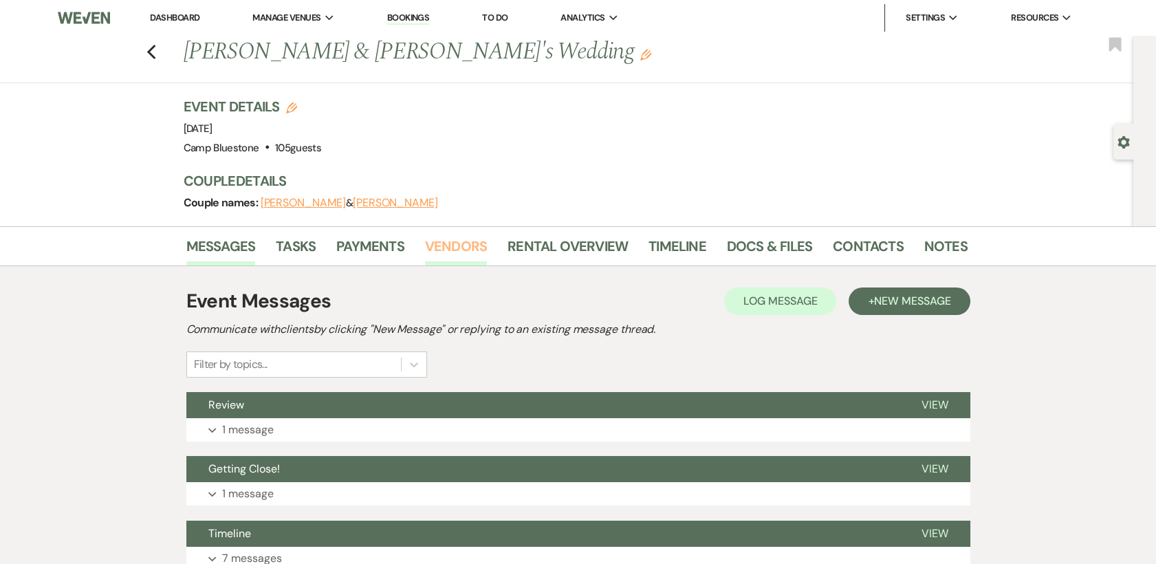
click at [452, 245] on link "Vendors" at bounding box center [456, 250] width 62 height 30
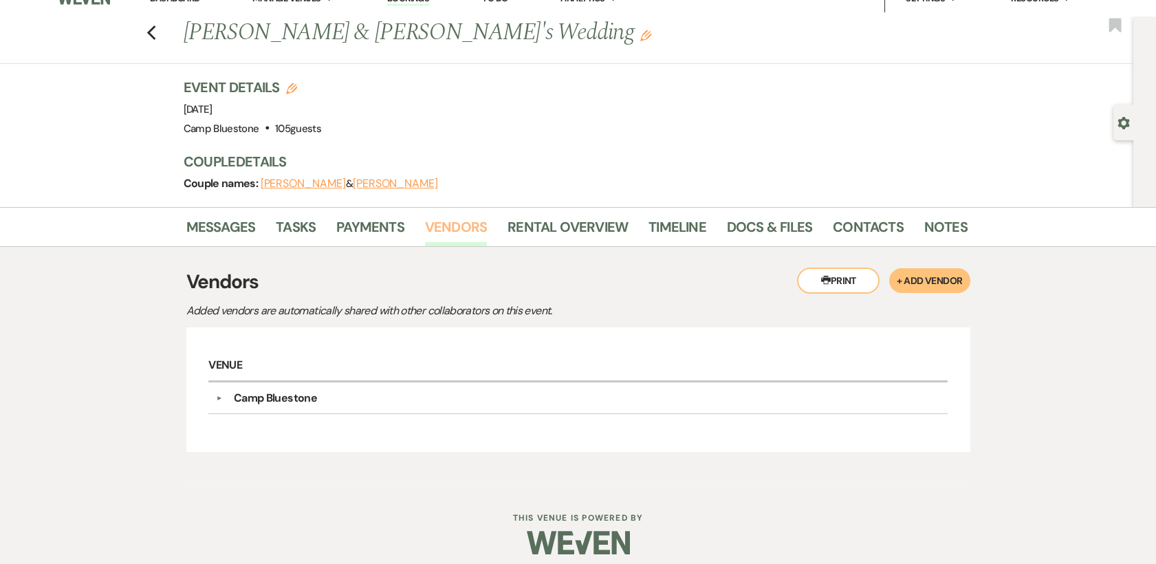
scroll to position [28, 0]
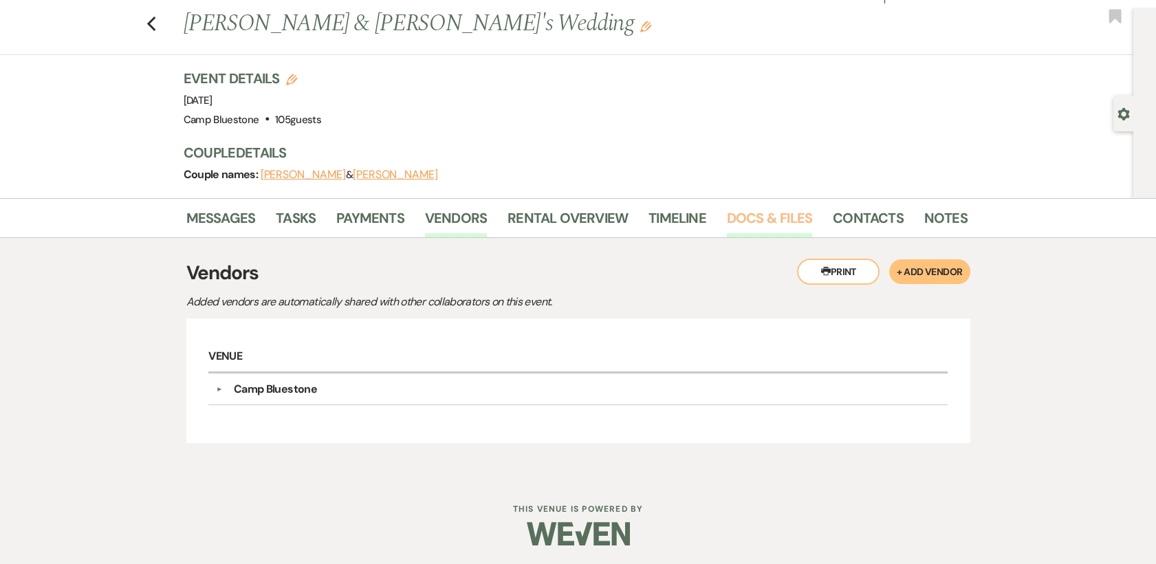
click at [791, 210] on link "Docs & Files" at bounding box center [769, 222] width 85 height 30
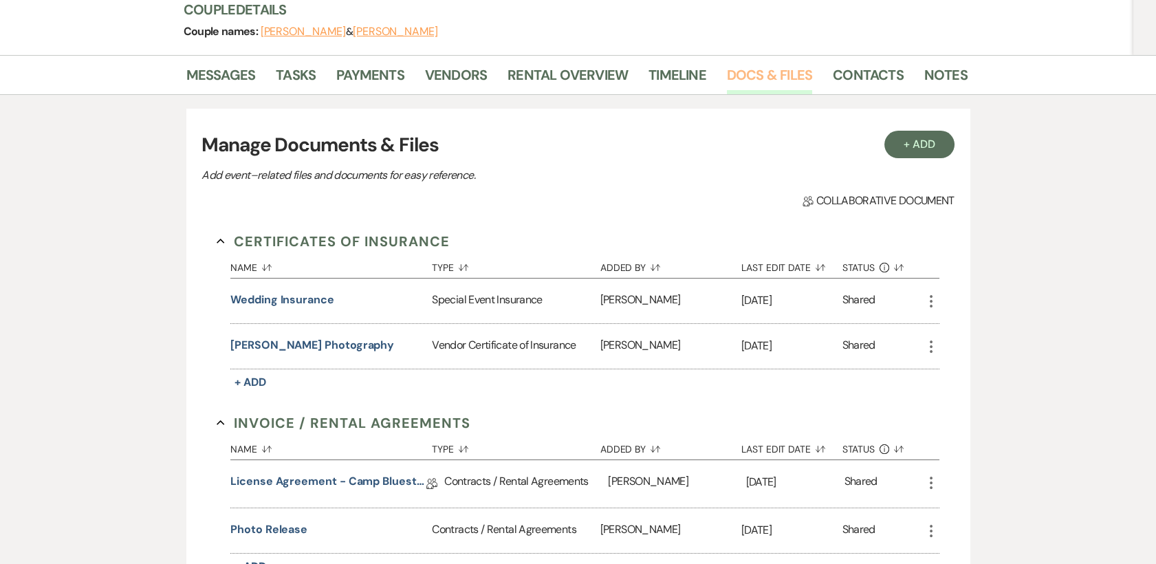
scroll to position [182, 0]
